Goal: Task Accomplishment & Management: Use online tool/utility

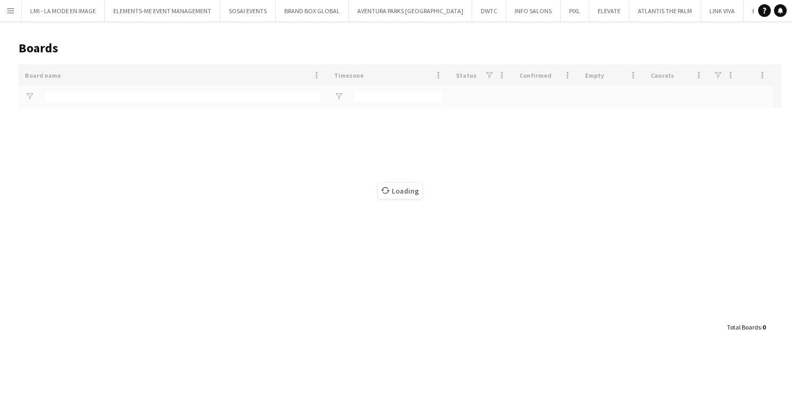
click at [11, 14] on app-icon "Menu" at bounding box center [10, 10] width 8 height 8
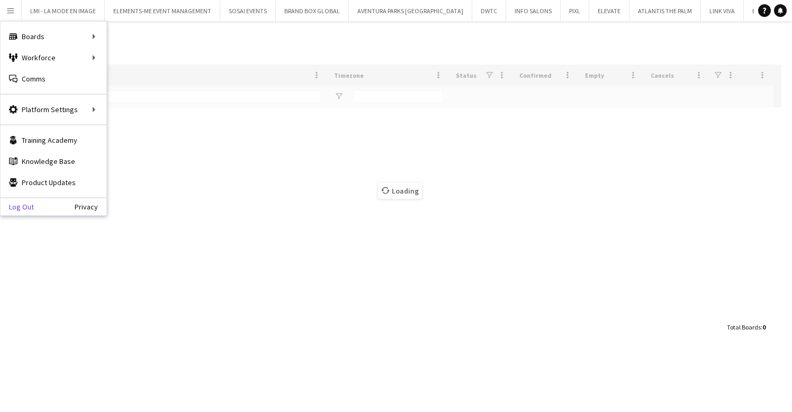
click at [20, 211] on link "Log Out" at bounding box center [17, 207] width 33 height 8
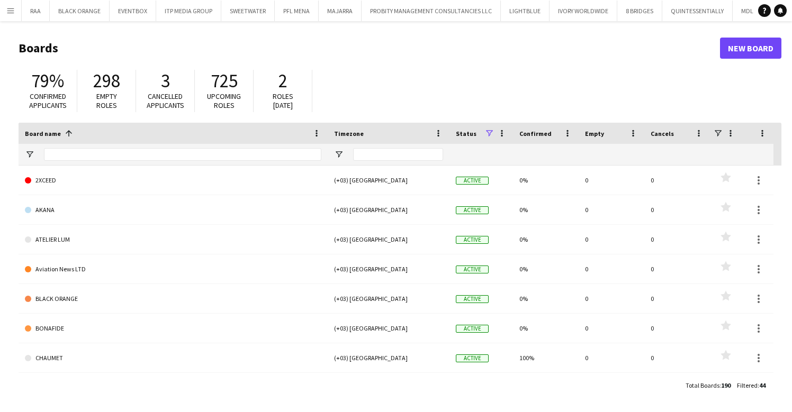
click at [12, 19] on button "Menu" at bounding box center [10, 10] width 21 height 21
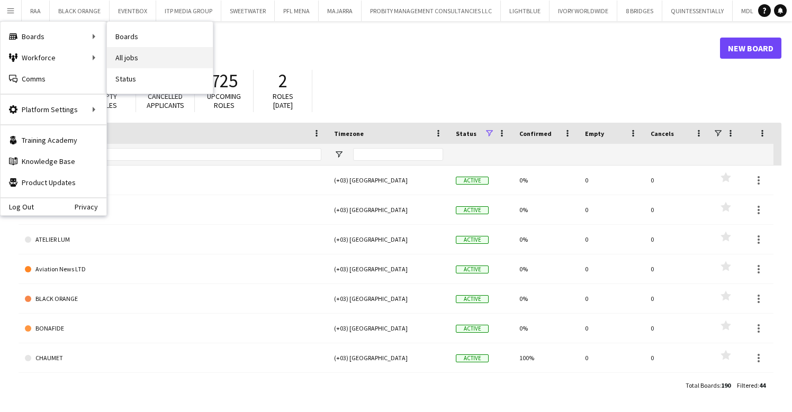
click at [123, 55] on link "All jobs" at bounding box center [160, 57] width 106 height 21
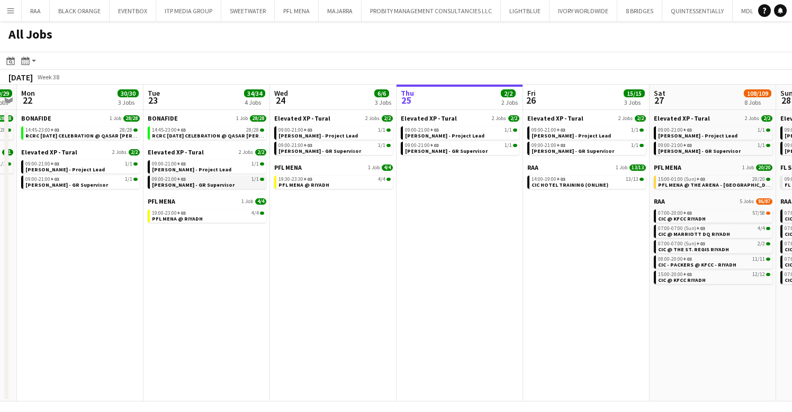
scroll to position [0, 218]
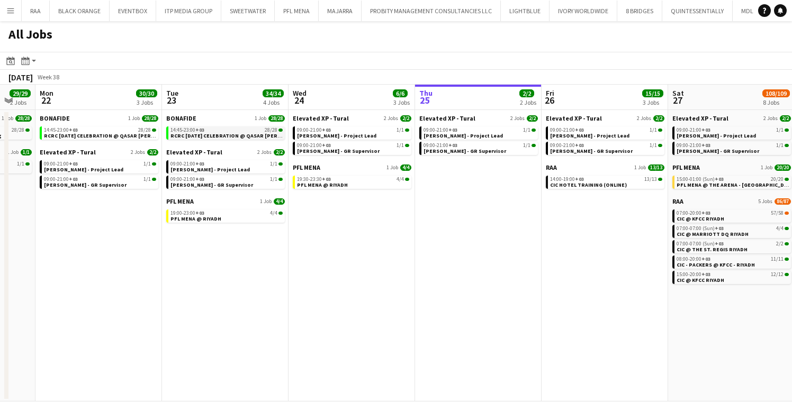
click at [192, 133] on span "RCRC [DATE] CELEBRATION @ QASAR [PERSON_NAME] - [GEOGRAPHIC_DATA]" at bounding box center [267, 135] width 194 height 7
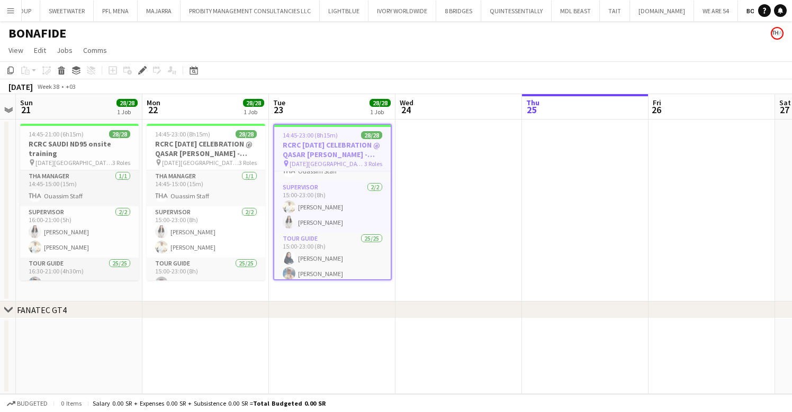
scroll to position [12, 0]
click at [311, 150] on h3 "RCRC [DATE] CELEBRATION @ QASAR [PERSON_NAME] - [GEOGRAPHIC_DATA]" at bounding box center [332, 149] width 116 height 19
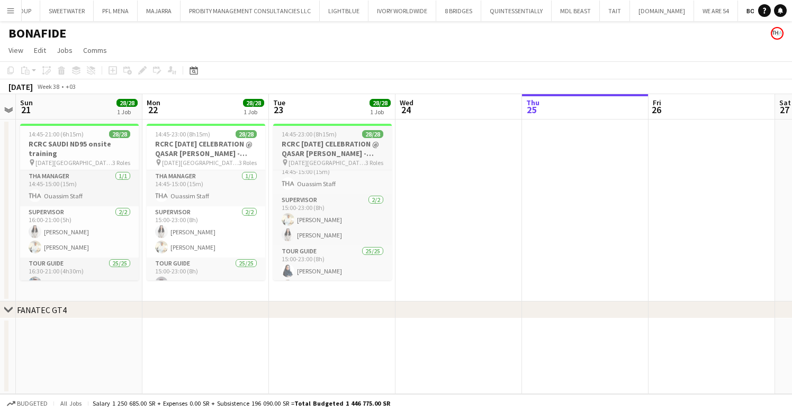
click at [311, 150] on h3 "RCRC [DATE] CELEBRATION @ QASAR [PERSON_NAME] - [GEOGRAPHIC_DATA]" at bounding box center [332, 148] width 119 height 19
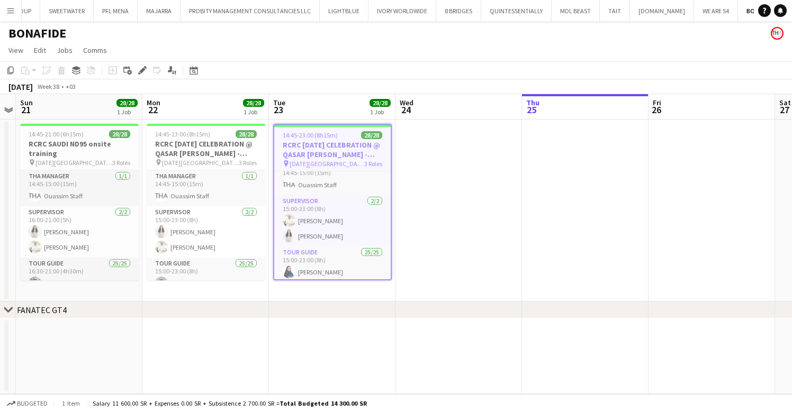
click at [142, 78] on app-toolbar "Copy Paste Paste Command V Paste with crew Command Shift V Paste linked Job Del…" at bounding box center [396, 70] width 792 height 18
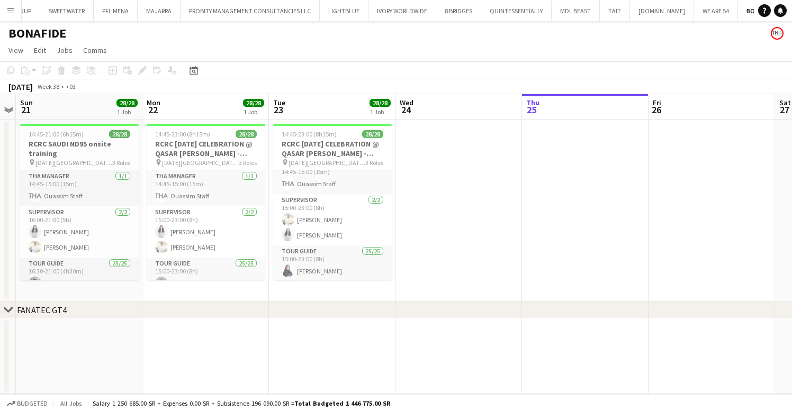
click at [139, 75] on div "Add job Add linked Job Edit Edit linked Job Applicants" at bounding box center [137, 70] width 81 height 13
click at [345, 171] on app-card-role "THA Manager 1/1 14:45-15:00 (15m) Ouassim Staff" at bounding box center [332, 176] width 119 height 36
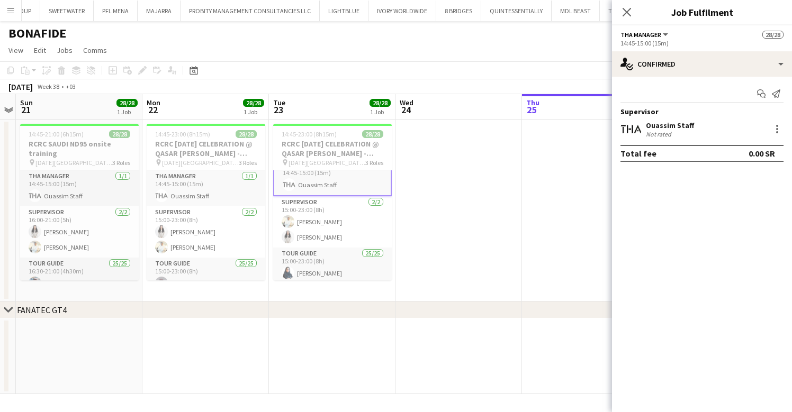
click at [322, 151] on h3 "RCRC [DATE] CELEBRATION @ QASAR [PERSON_NAME] - [GEOGRAPHIC_DATA]" at bounding box center [332, 148] width 119 height 19
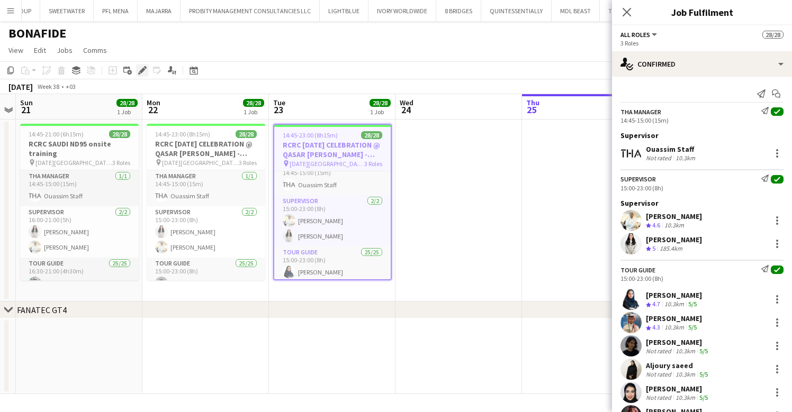
click at [141, 65] on div "Edit" at bounding box center [142, 70] width 13 height 13
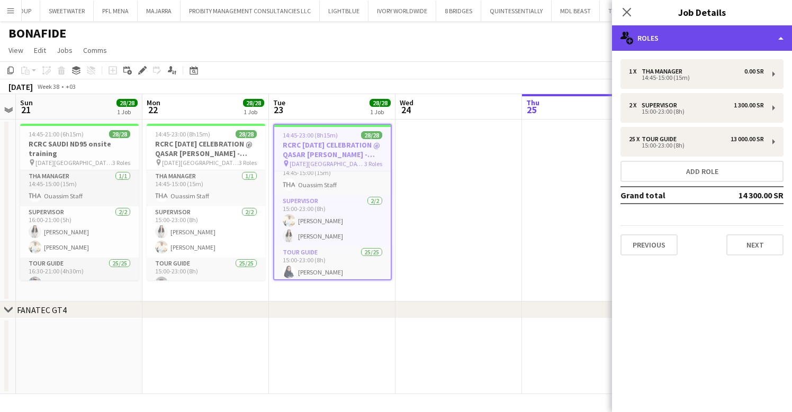
click at [671, 39] on div "multiple-users-add Roles" at bounding box center [702, 37] width 180 height 25
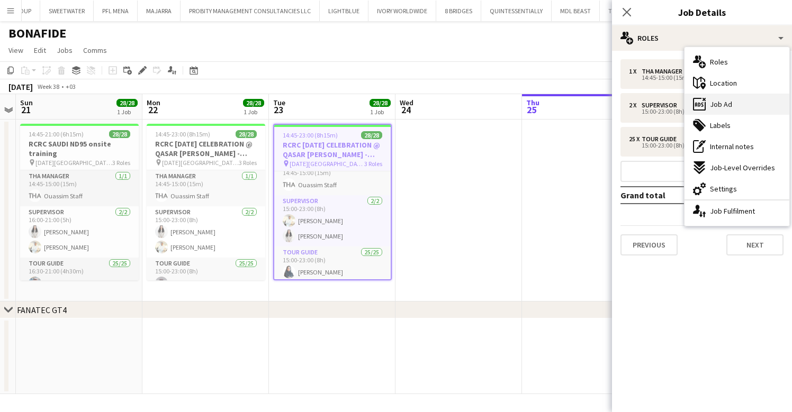
click at [716, 106] on span "Job Ad" at bounding box center [721, 105] width 22 height 10
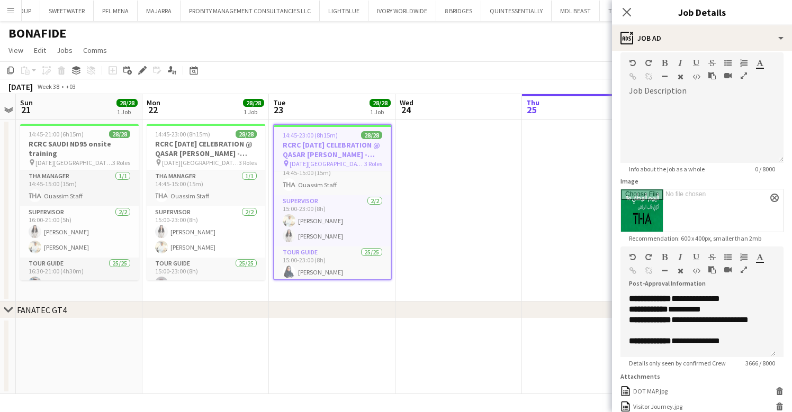
scroll to position [0, 0]
